Goal: Book appointment/travel/reservation

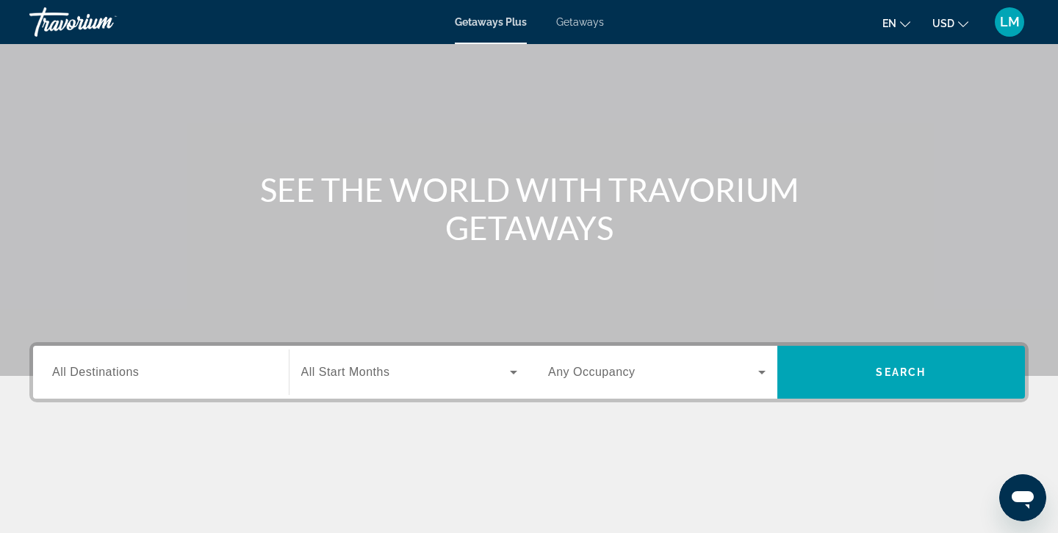
scroll to position [60, 0]
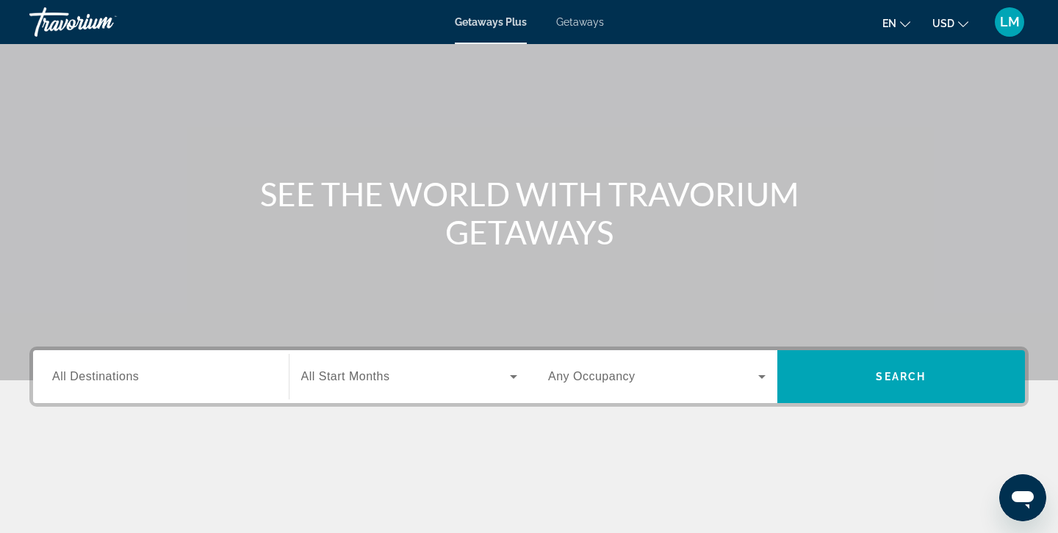
click at [247, 389] on div "Search widget" at bounding box center [160, 377] width 217 height 42
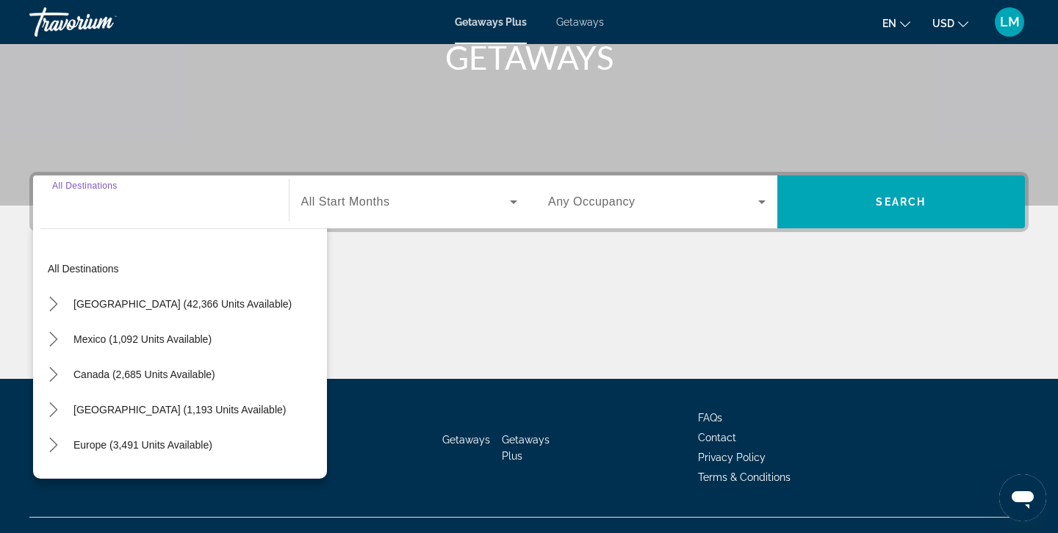
scroll to position [261, 0]
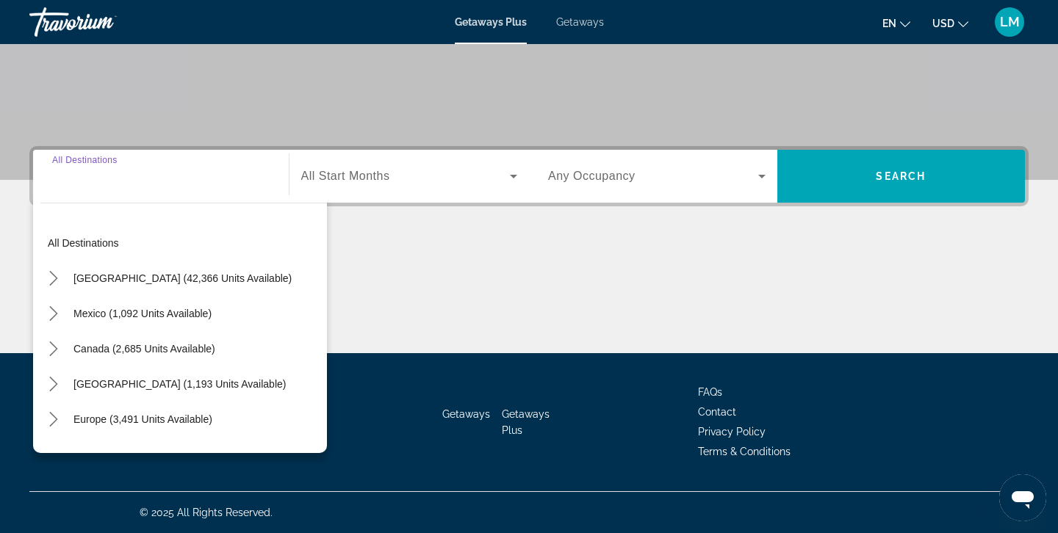
click at [247, 389] on span "[GEOGRAPHIC_DATA] (1,193 units available)" at bounding box center [179, 384] width 212 height 12
type input "**********"
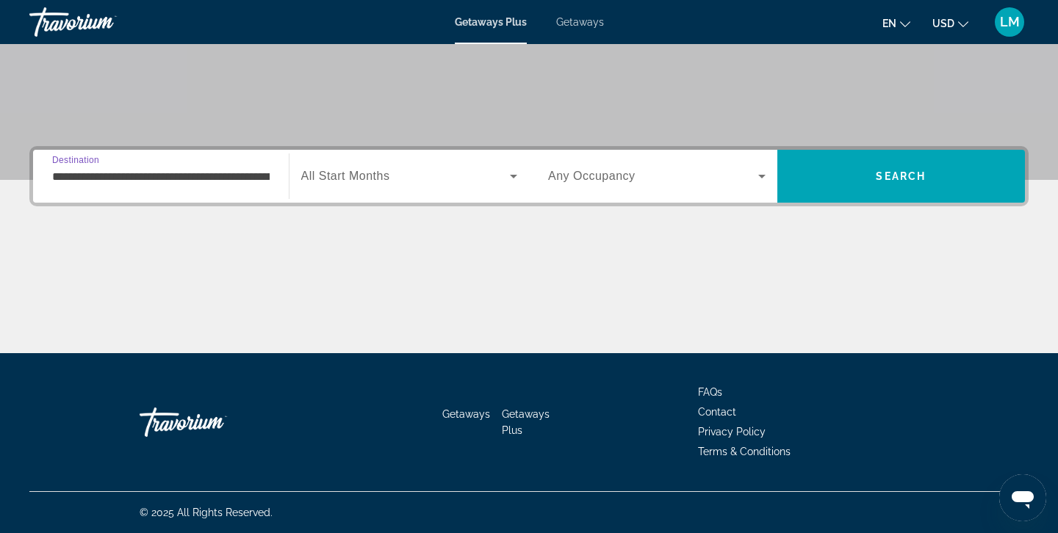
click at [753, 182] on icon "Search widget" at bounding box center [762, 177] width 18 height 18
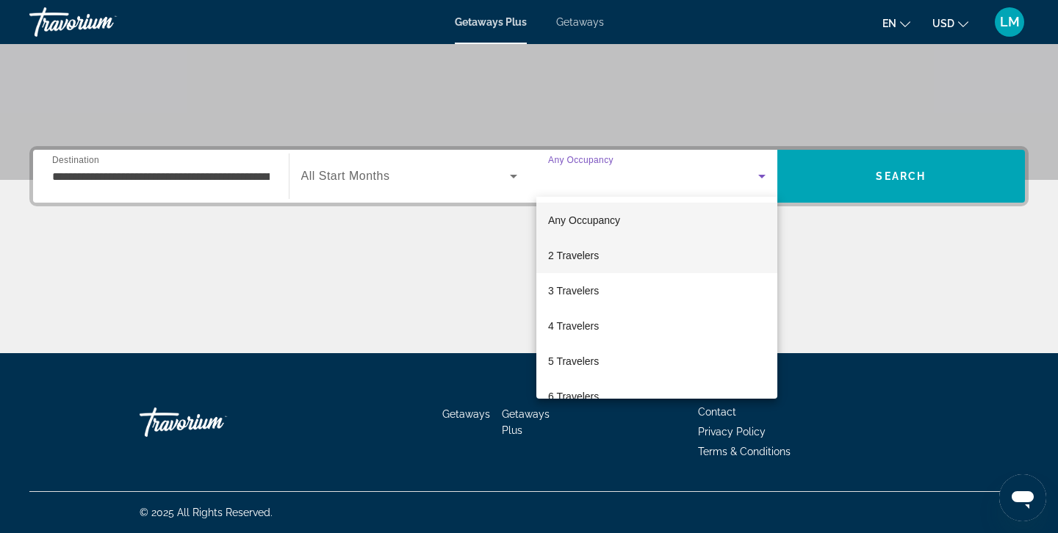
click at [688, 255] on mat-option "2 Travelers" at bounding box center [656, 255] width 241 height 35
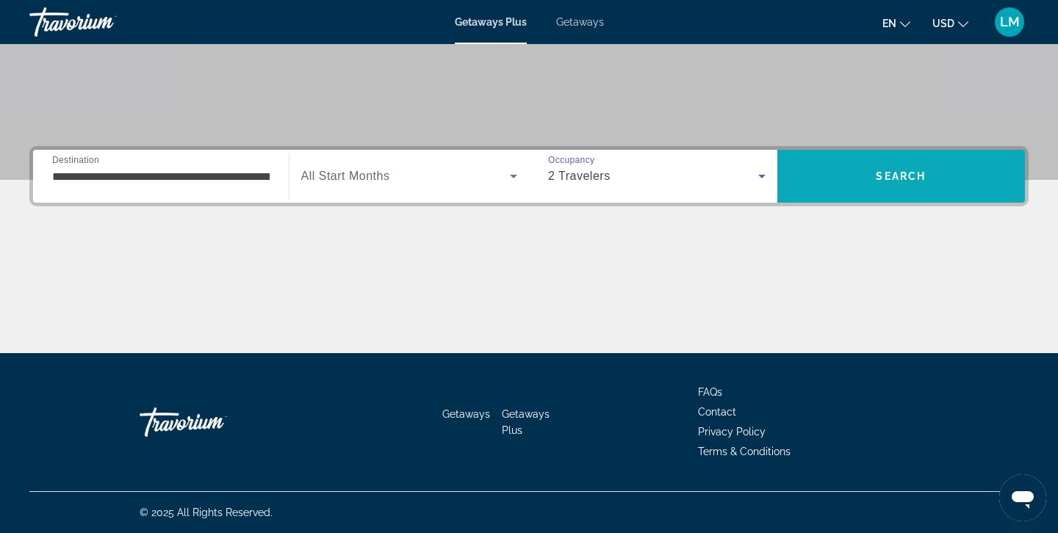
click at [941, 180] on span "Search" at bounding box center [901, 176] width 248 height 35
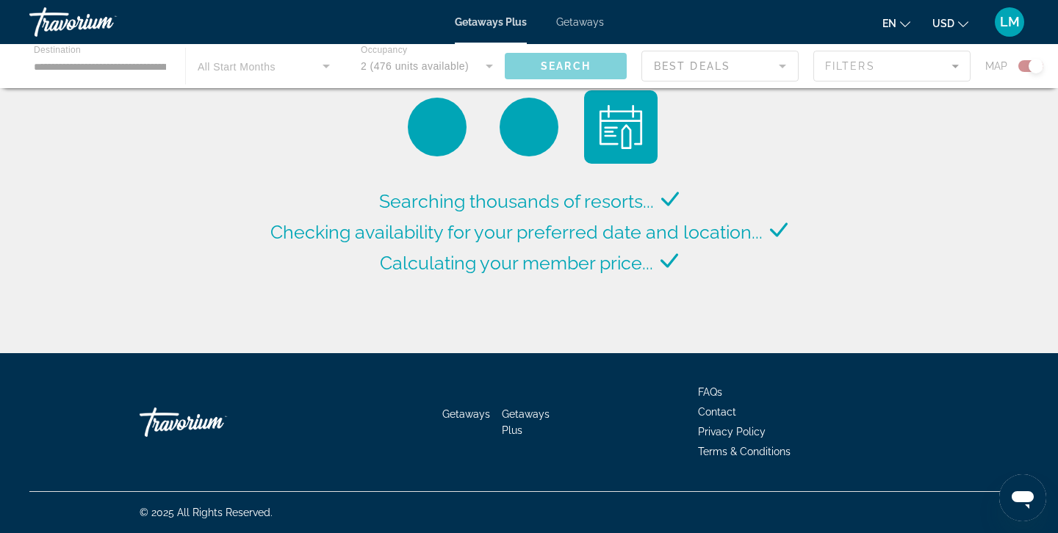
click at [589, 21] on span "Getaways" at bounding box center [580, 22] width 48 height 12
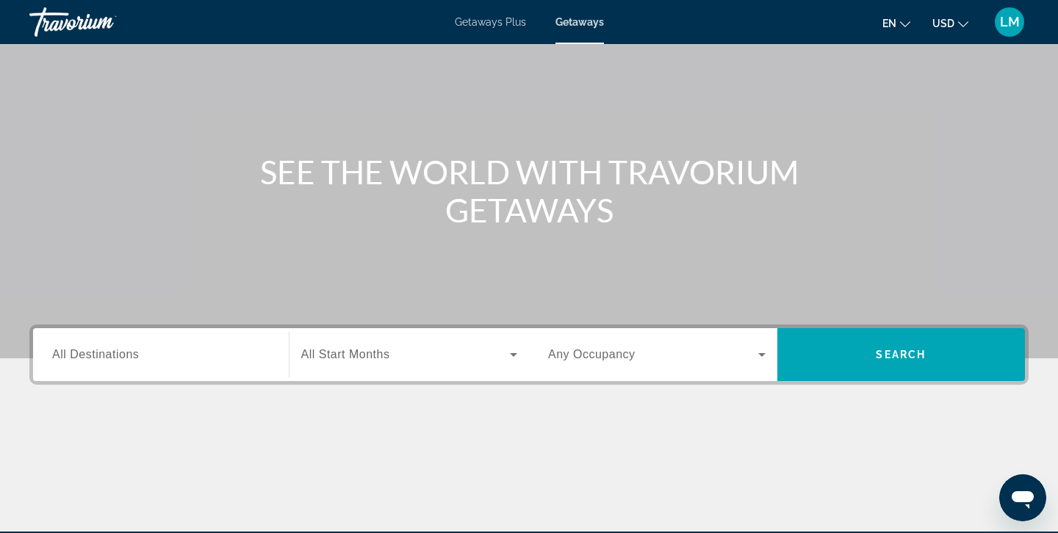
scroll to position [94, 0]
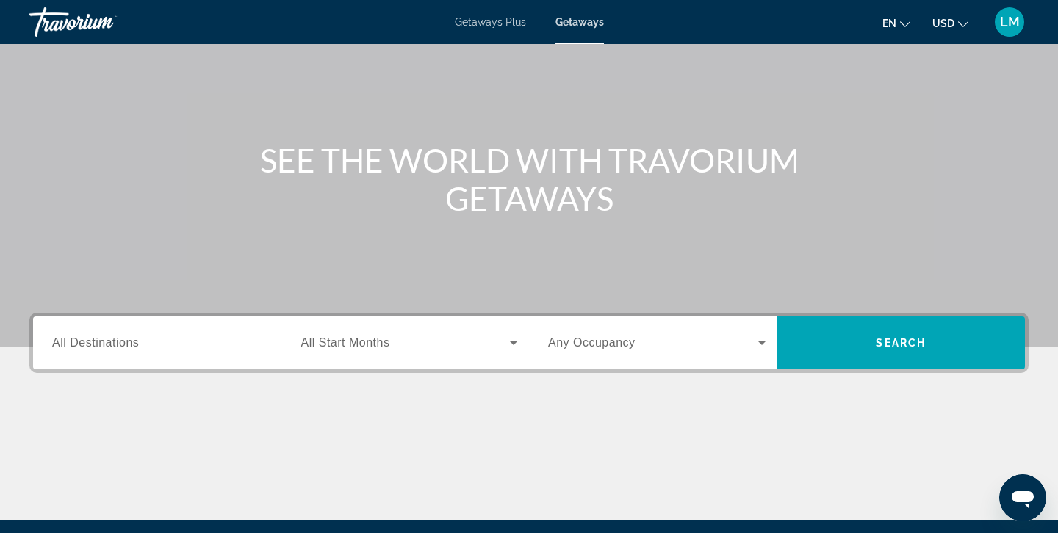
click at [164, 365] on div "Destination All Destinations" at bounding box center [160, 343] width 241 height 53
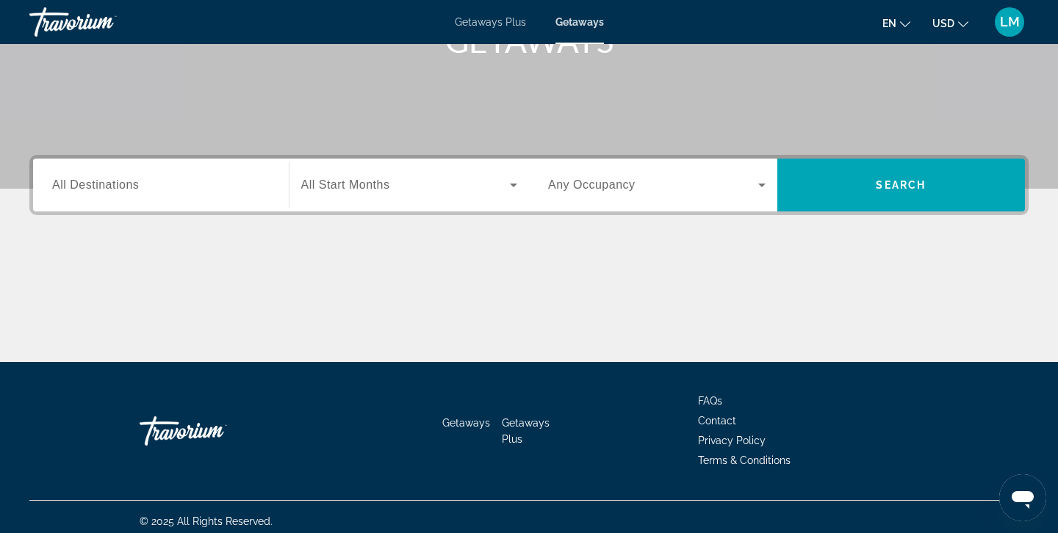
scroll to position [261, 0]
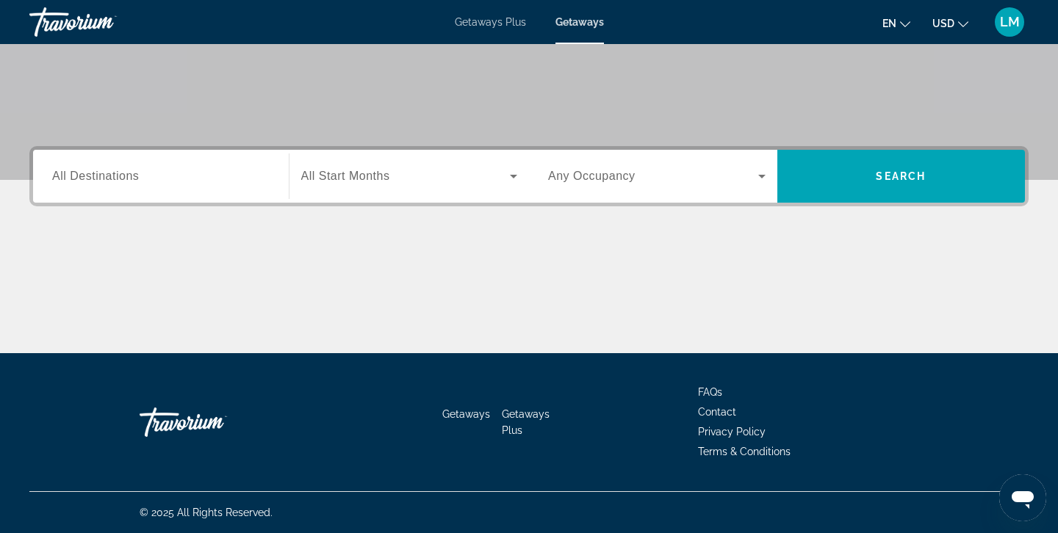
click at [192, 197] on div "Destination All Destinations" at bounding box center [160, 176] width 241 height 53
click at [192, 181] on input "Destination All Destinations" at bounding box center [160, 177] width 217 height 18
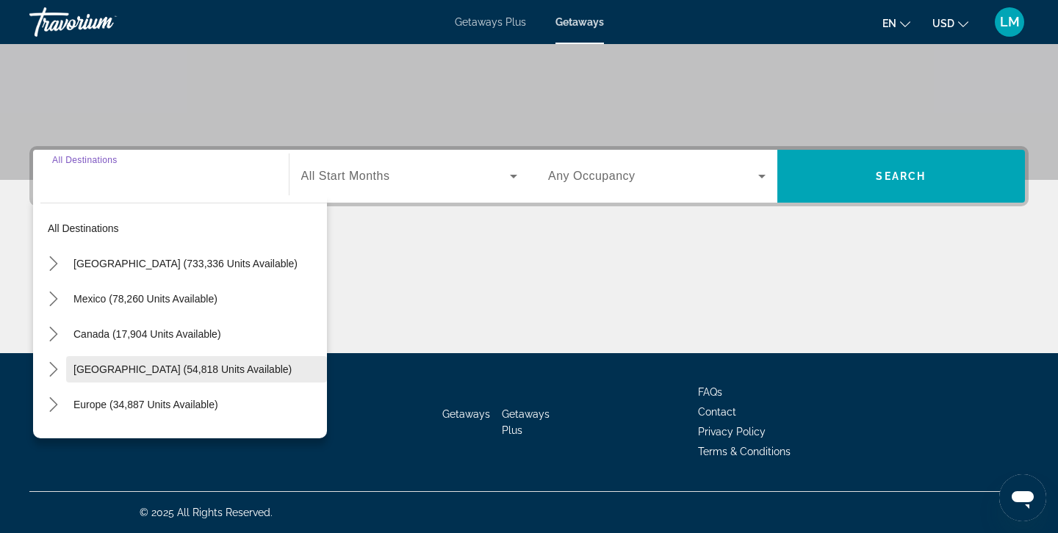
click at [182, 364] on span "[GEOGRAPHIC_DATA] (54,818 units available)" at bounding box center [182, 370] width 218 height 12
type input "**********"
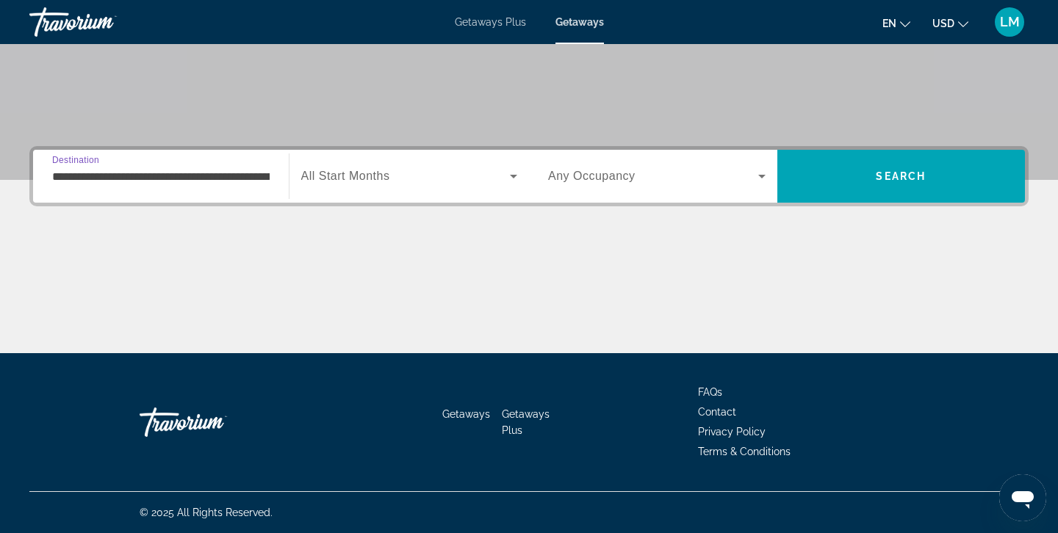
click at [746, 172] on span "Search widget" at bounding box center [653, 177] width 210 height 18
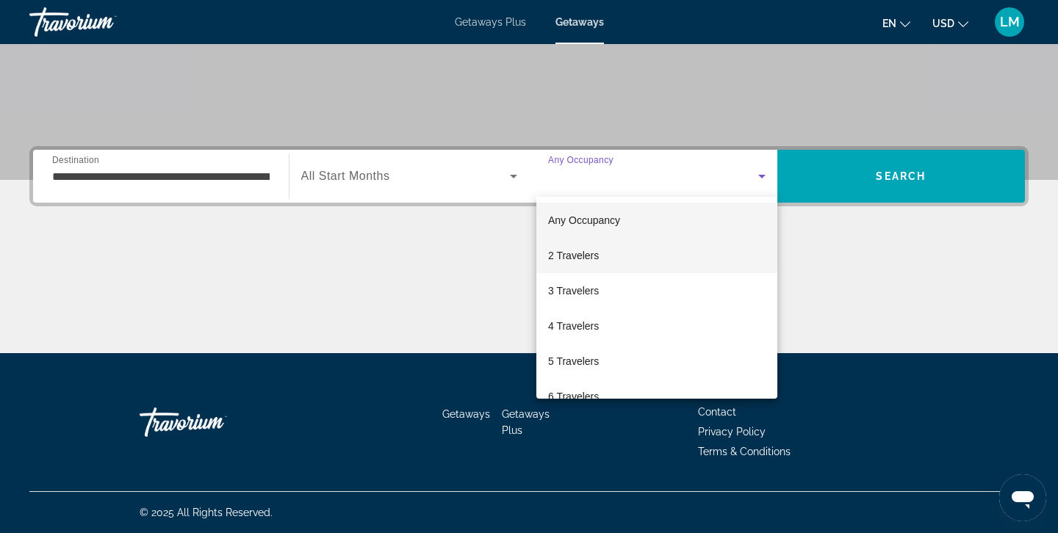
click at [694, 253] on mat-option "2 Travelers" at bounding box center [656, 255] width 241 height 35
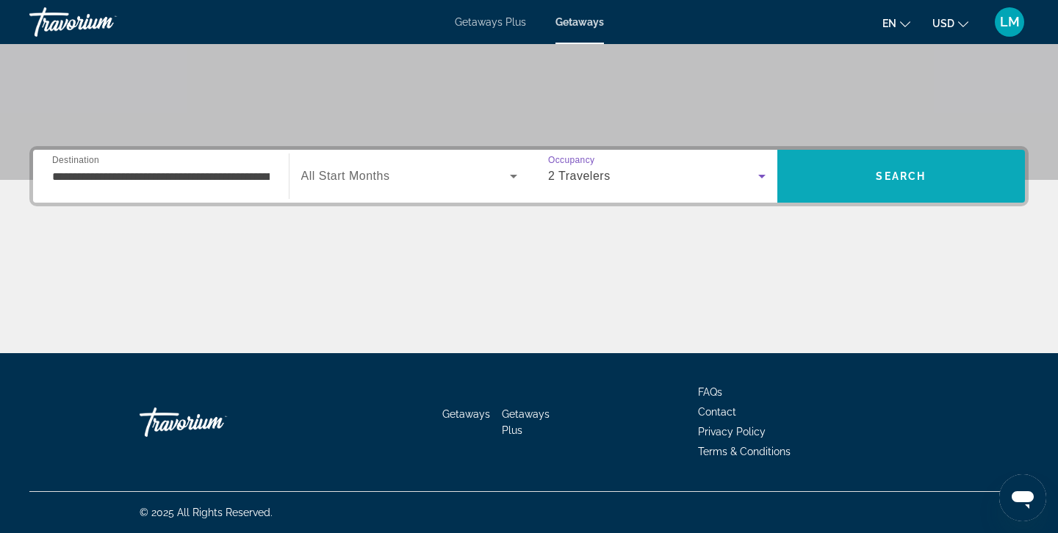
click at [886, 190] on span "Search" at bounding box center [901, 176] width 248 height 35
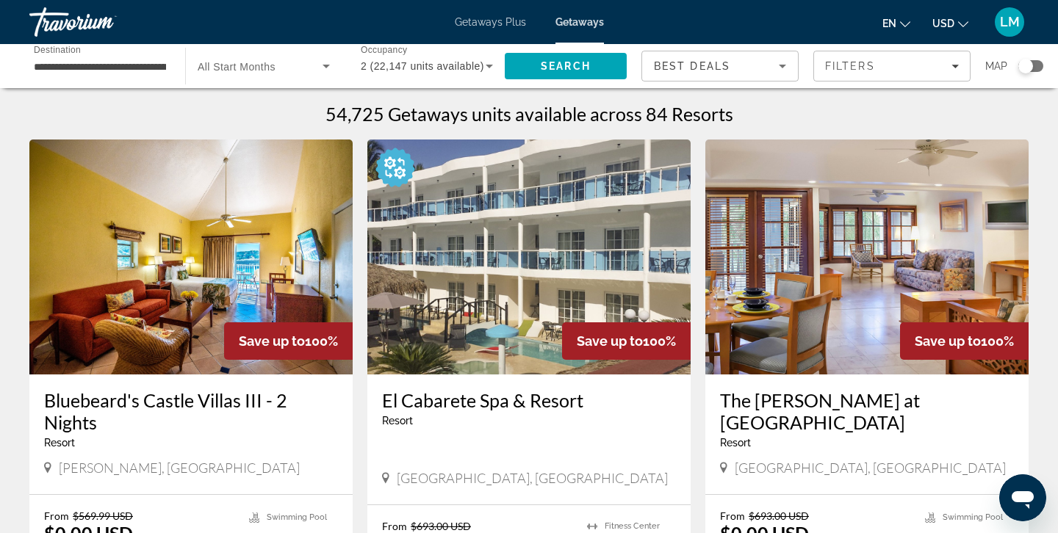
click at [106, 62] on input "**********" at bounding box center [100, 67] width 132 height 18
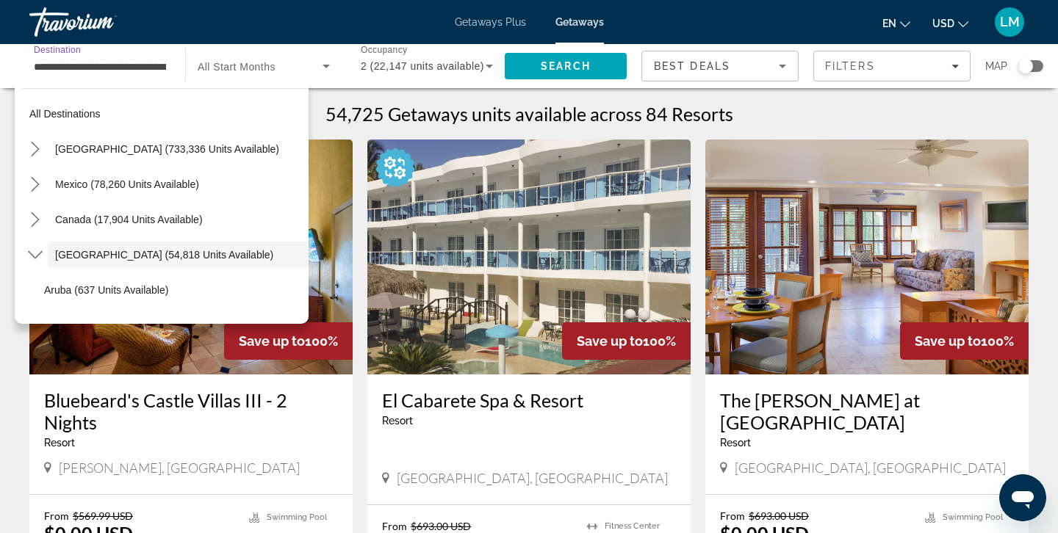
scroll to position [52, 0]
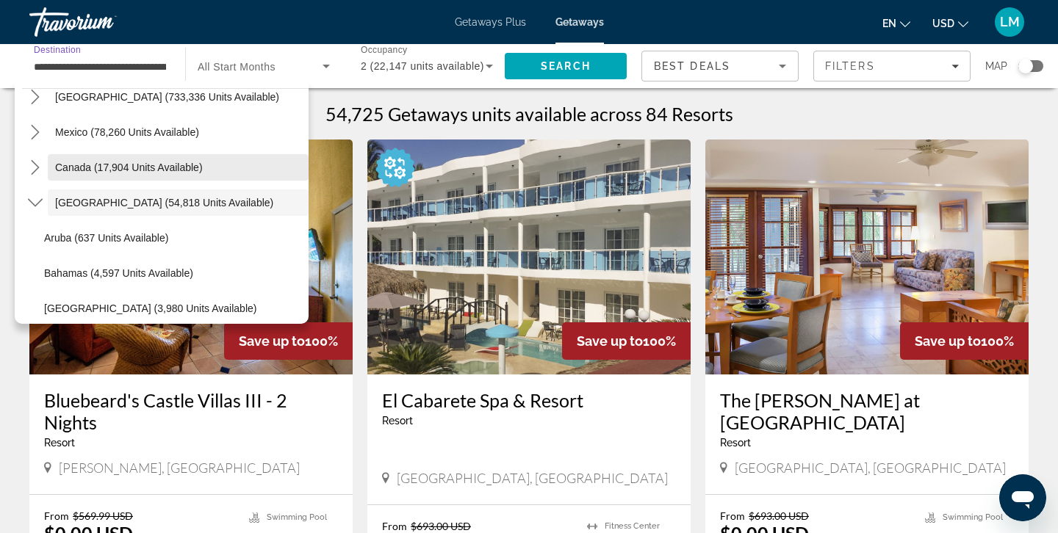
click at [123, 162] on span "Canada (17,904 units available)" at bounding box center [129, 168] width 148 height 12
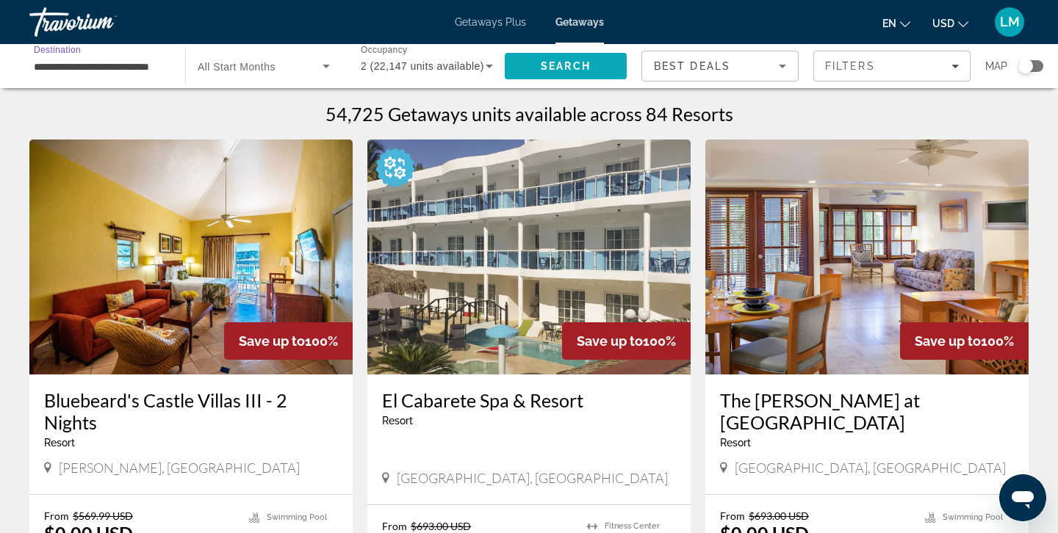
click at [568, 65] on span "Search" at bounding box center [566, 66] width 50 height 12
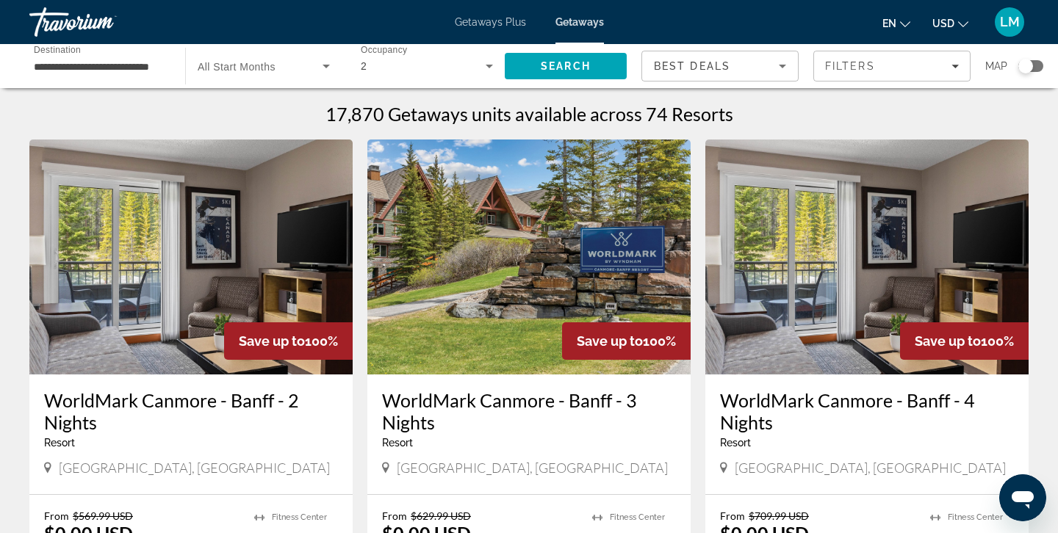
click at [148, 68] on input "**********" at bounding box center [100, 67] width 132 height 18
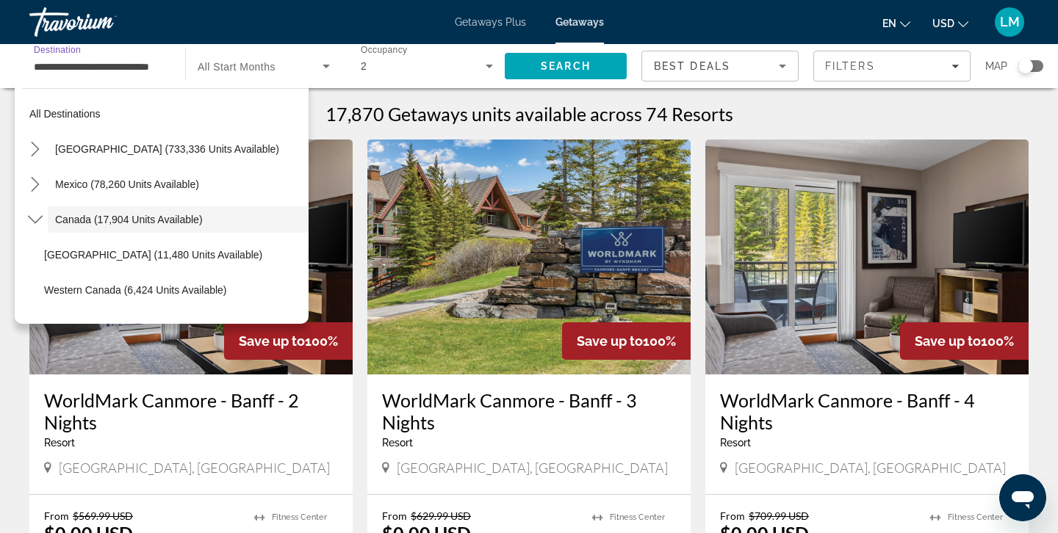
scroll to position [17, 0]
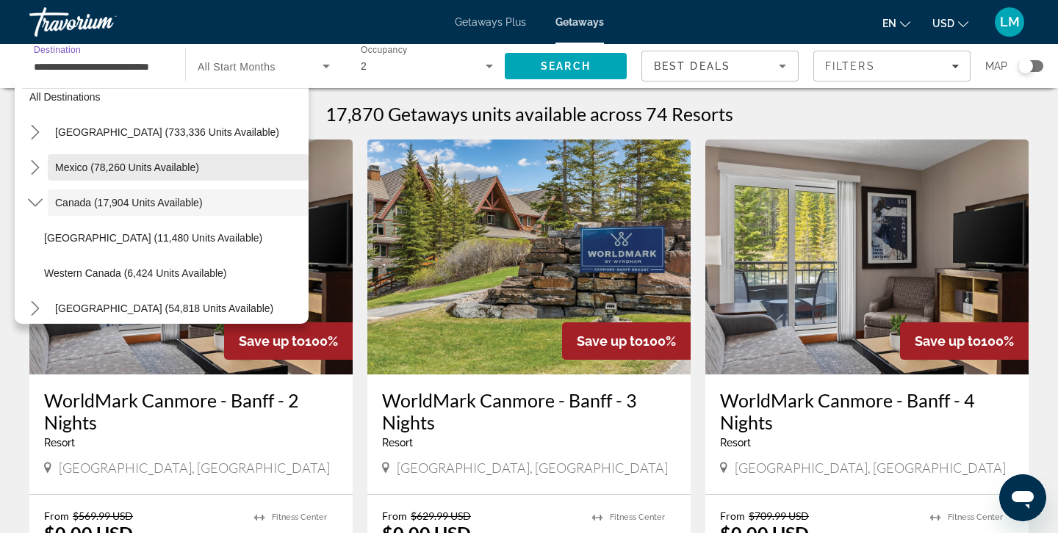
click at [164, 173] on span "Mexico (78,260 units available)" at bounding box center [127, 168] width 144 height 12
type input "**********"
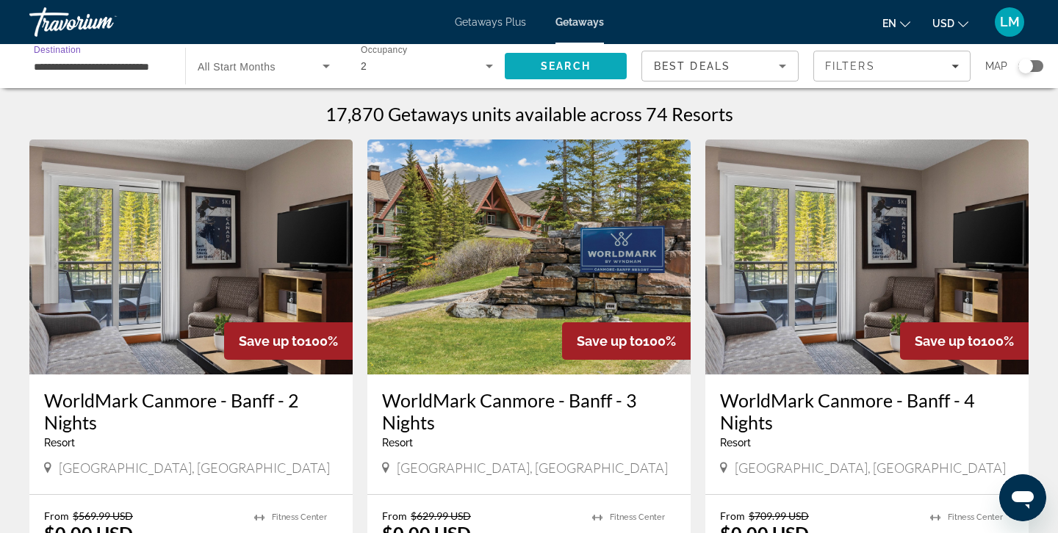
click at [601, 61] on span "Search" at bounding box center [566, 65] width 122 height 35
